Goal: Navigation & Orientation: Find specific page/section

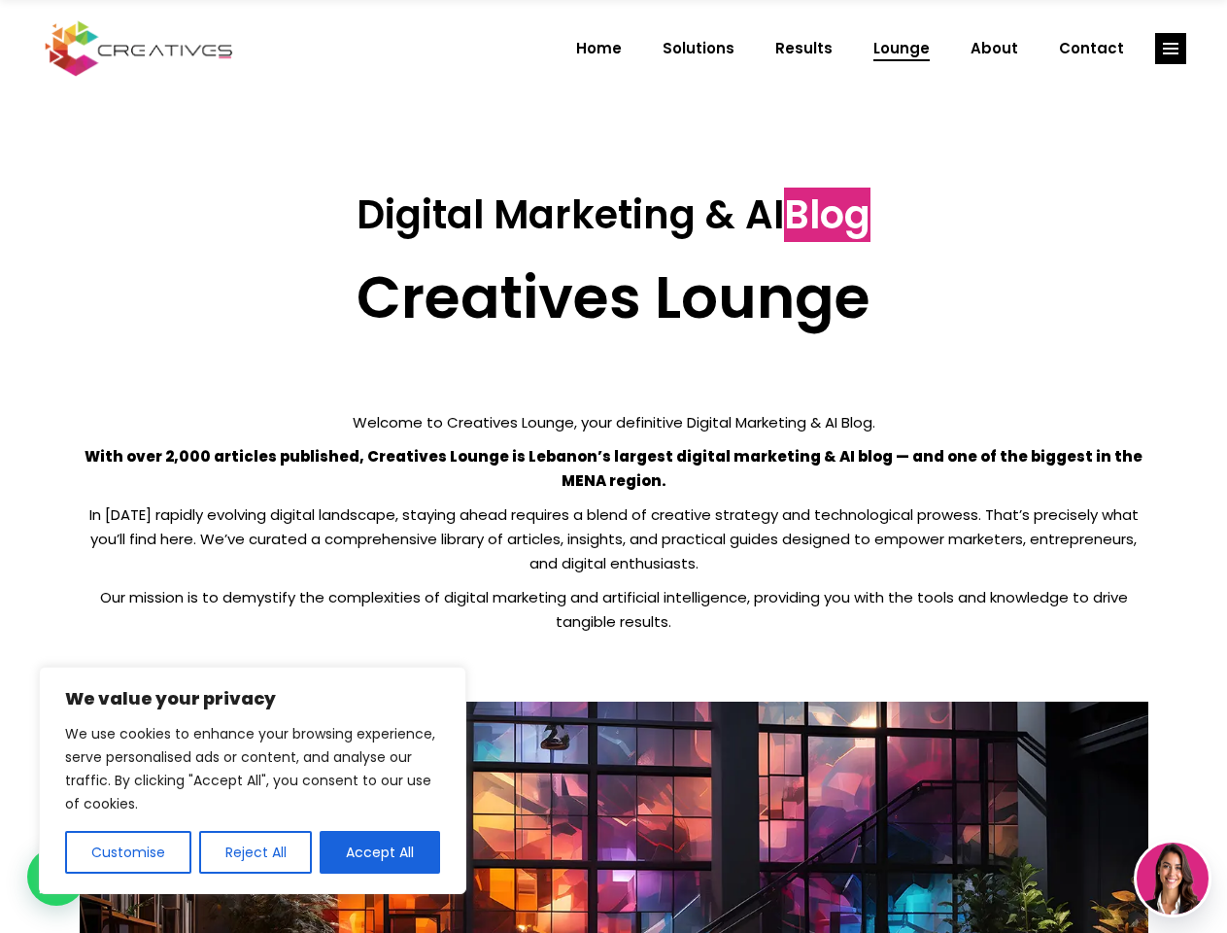
click at [613, 466] on p "With over 2,000 articles published, Creatives Lounge is Lebanon’s largest digit…" at bounding box center [614, 468] width 1069 height 49
click at [127, 852] on button "Customise" at bounding box center [128, 852] width 126 height 43
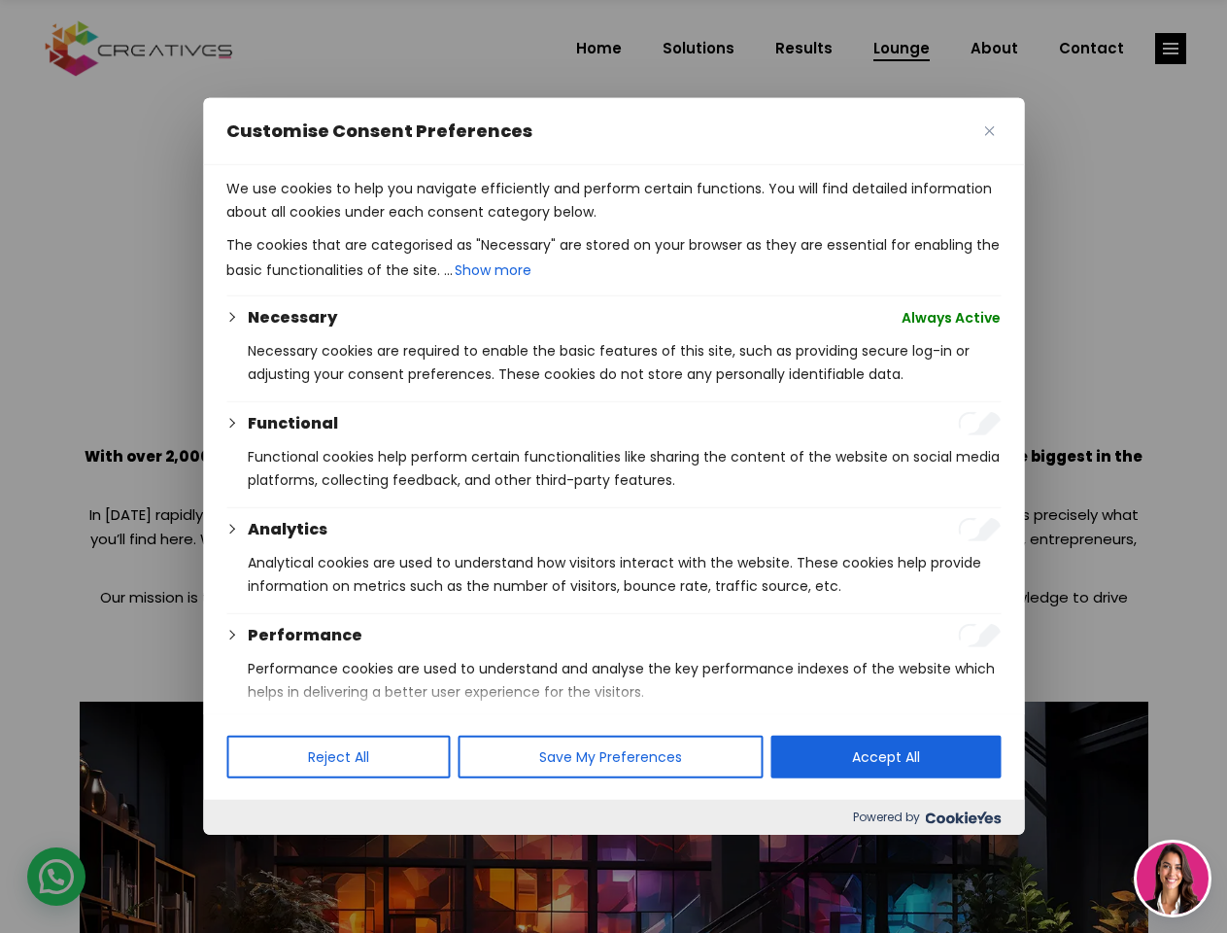
click at [255, 852] on div at bounding box center [613, 466] width 1227 height 933
click at [1171, 49] on div at bounding box center [613, 466] width 1227 height 933
click at [1173, 878] on img at bounding box center [1173, 878] width 72 height 72
